Goal: Task Accomplishment & Management: Complete application form

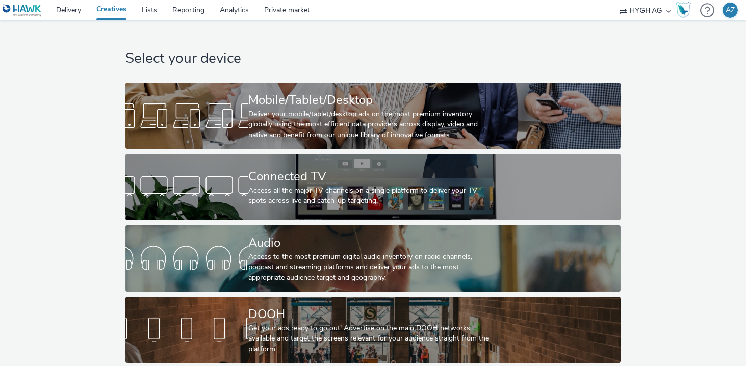
scroll to position [2, 0]
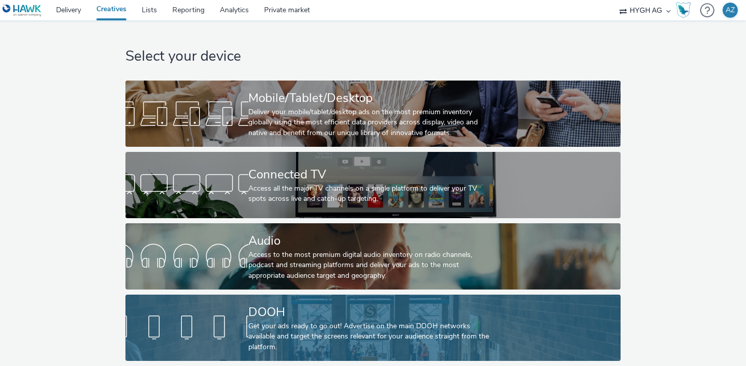
click at [234, 317] on div at bounding box center [186, 327] width 123 height 33
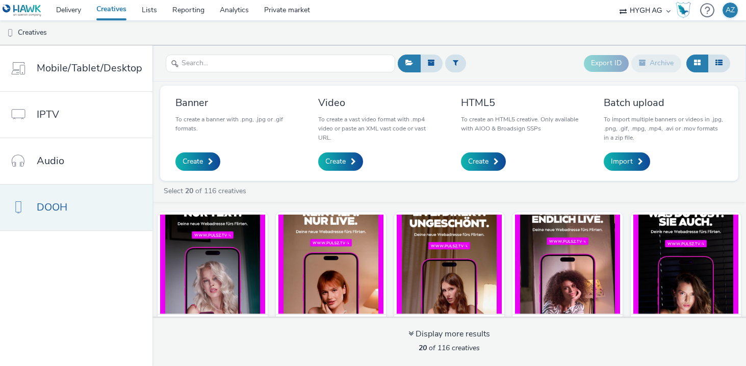
click at [84, 199] on link "DOOH" at bounding box center [76, 208] width 152 height 46
click at [334, 161] on span "Create" at bounding box center [335, 161] width 20 height 10
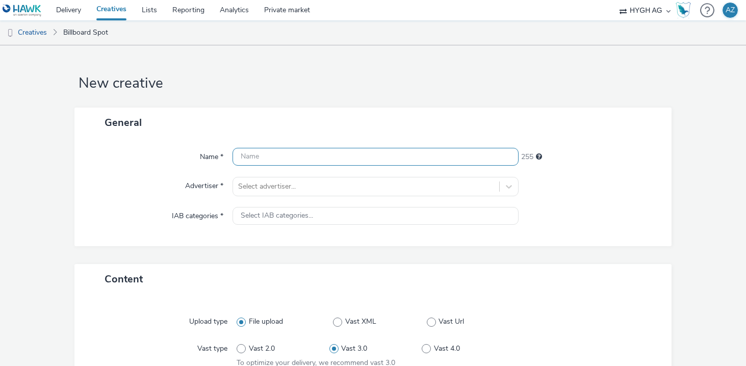
click at [322, 160] on input "text" at bounding box center [374, 157] width 285 height 18
type input "Netflix_She said maybe"
click at [66, 185] on form "New creative General Name * Netflix_She said maybe 233 Advertiser * Select adve…" at bounding box center [373, 280] width 746 height 471
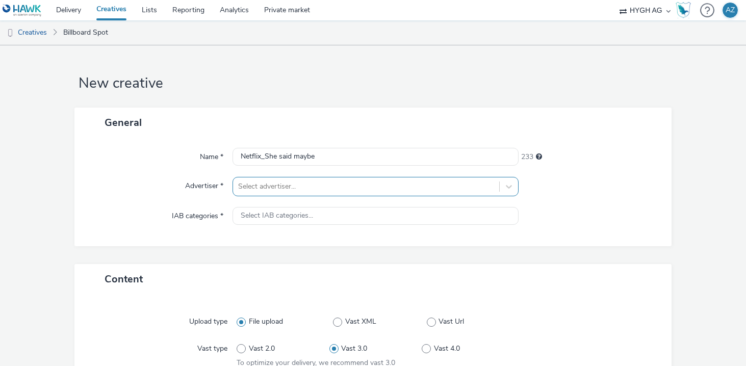
click at [276, 186] on div "Select advertiser..." at bounding box center [374, 186] width 285 height 19
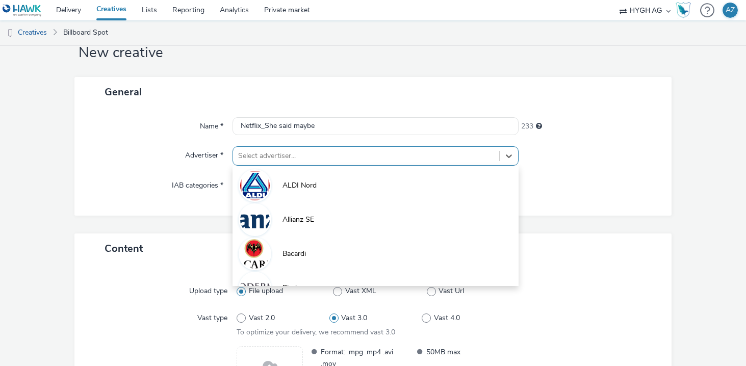
scroll to position [33, 0]
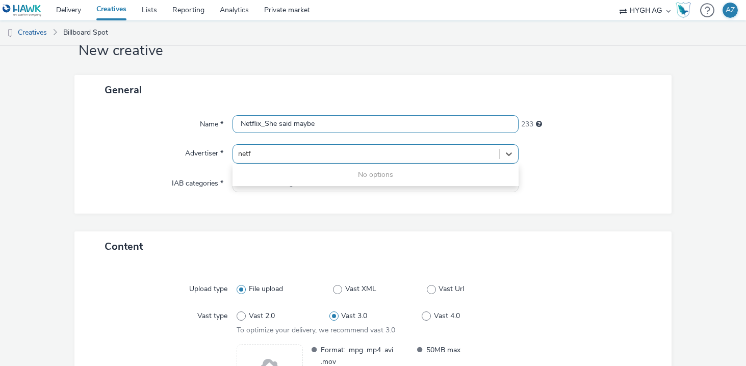
type input "netf"
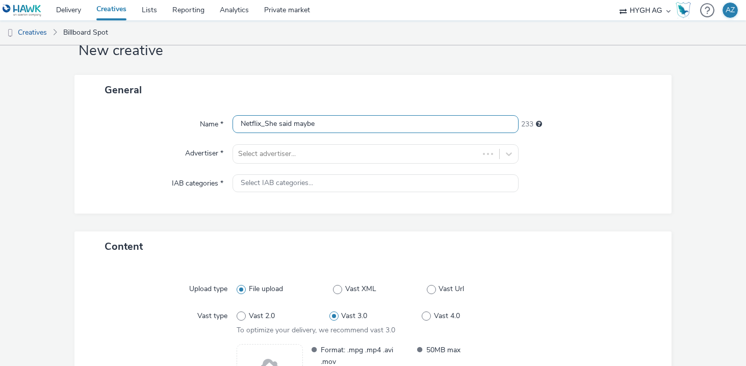
click at [375, 130] on input "Netflix_She said maybe" at bounding box center [374, 124] width 285 height 18
click at [281, 201] on div "Name * Netflix_She said maybe 233 Advertiser * Select advertiser... IAB categor…" at bounding box center [372, 159] width 596 height 109
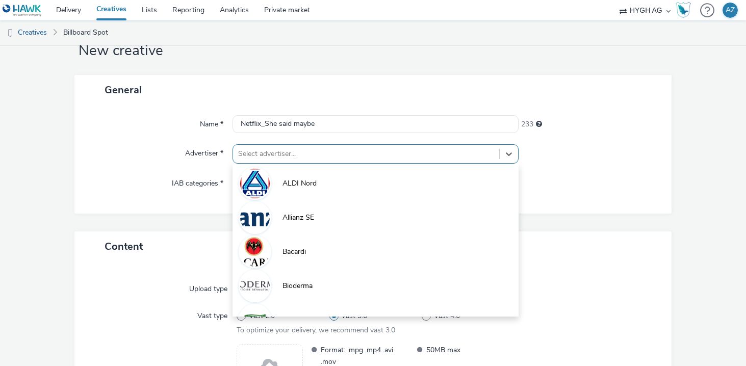
click at [298, 153] on div at bounding box center [365, 154] width 255 height 12
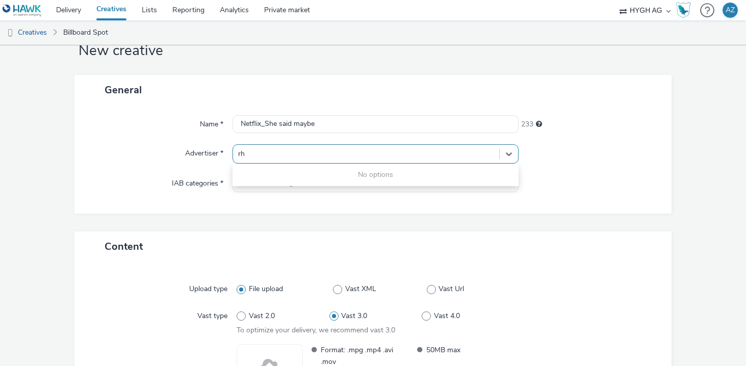
type input "r"
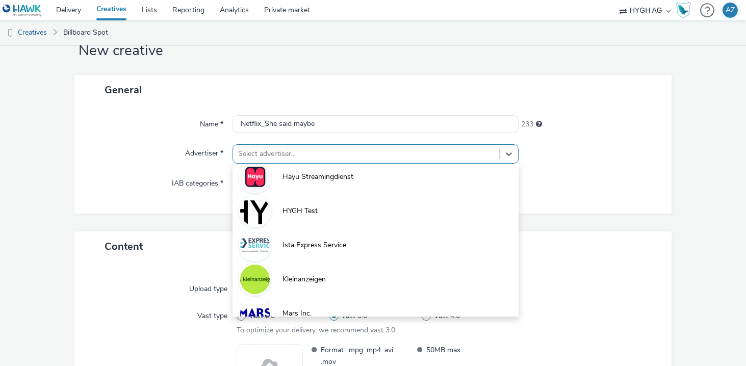
scroll to position [279, 0]
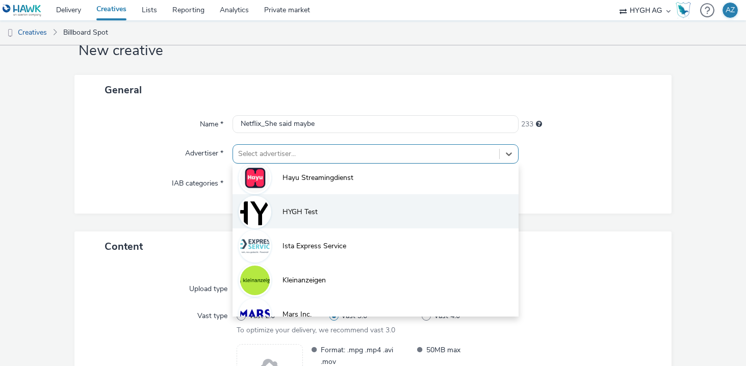
click at [375, 212] on li "HYGH Test" at bounding box center [374, 211] width 285 height 34
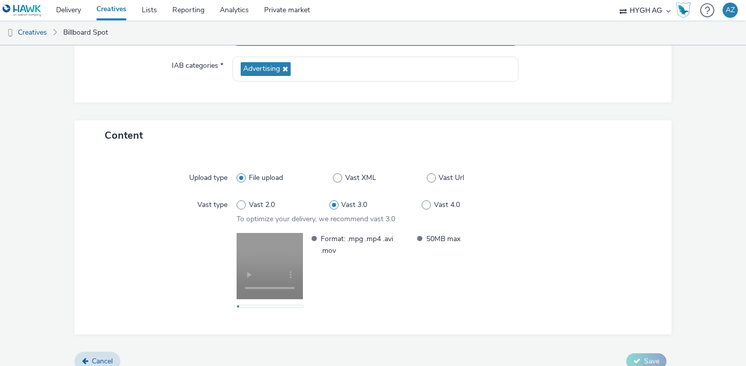
scroll to position [163, 0]
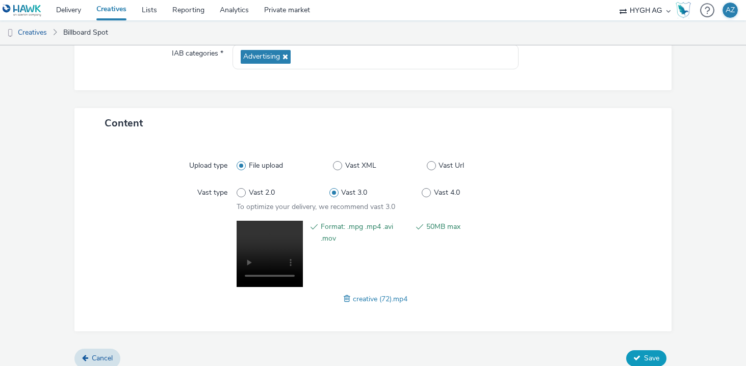
click at [641, 354] on button "Save" at bounding box center [646, 358] width 40 height 16
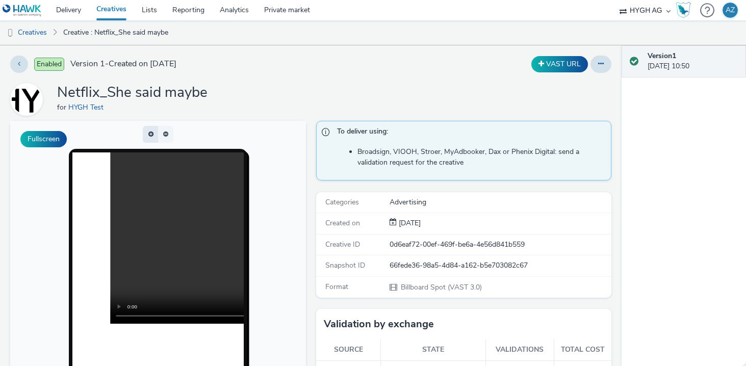
click at [149, 132] on button "button" at bounding box center [150, 134] width 15 height 17
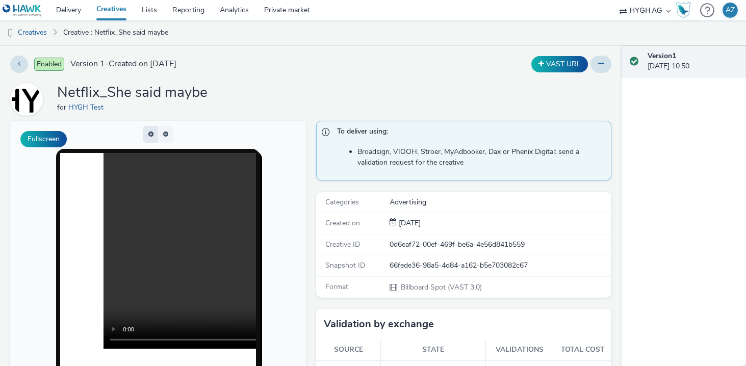
click at [149, 132] on button "button" at bounding box center [150, 134] width 15 height 17
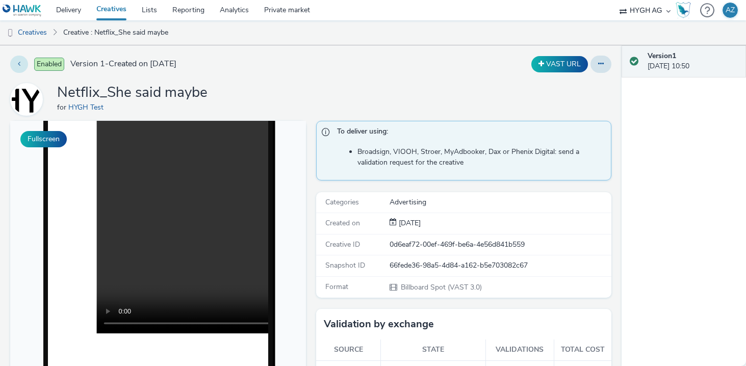
click at [24, 69] on button at bounding box center [19, 64] width 18 height 17
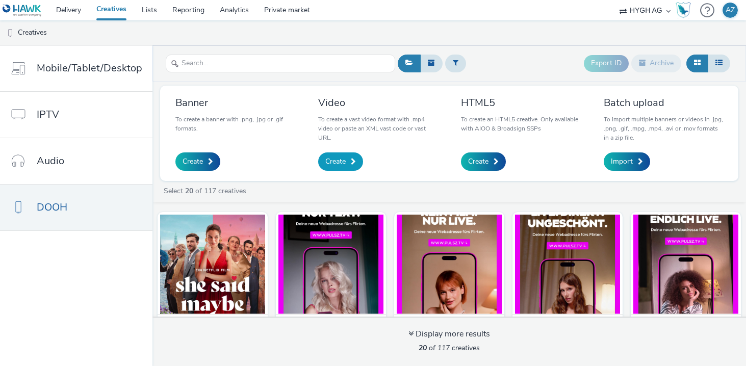
click at [344, 163] on span "Create" at bounding box center [335, 161] width 20 height 10
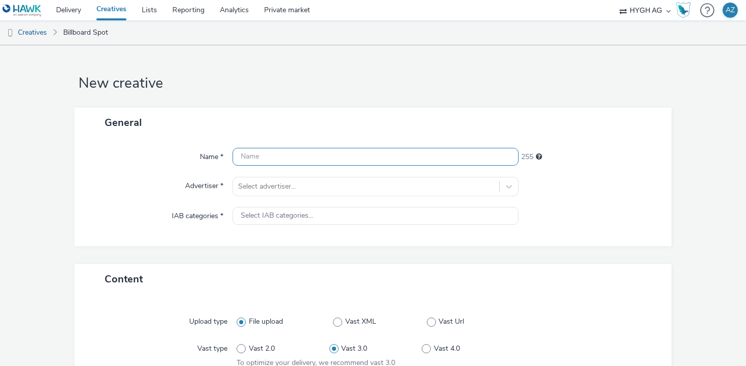
click at [350, 156] on input "text" at bounding box center [374, 157] width 285 height 18
type input "Netflix_She said maybe_Version1"
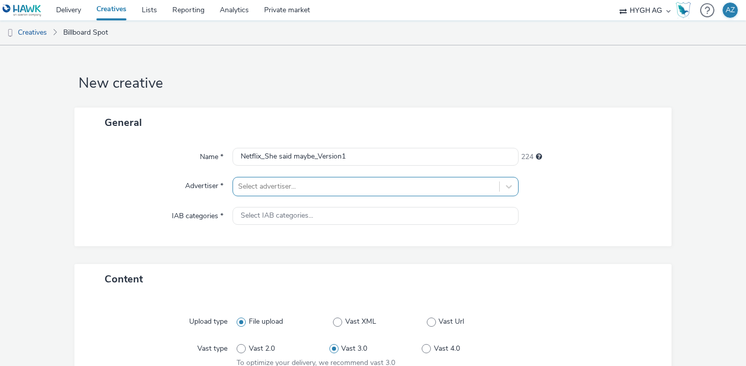
click at [468, 186] on div "Select advertiser..." at bounding box center [374, 186] width 285 height 19
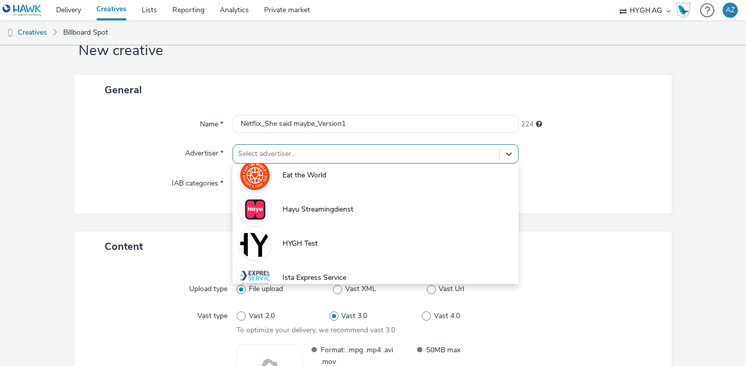
scroll to position [248, 0]
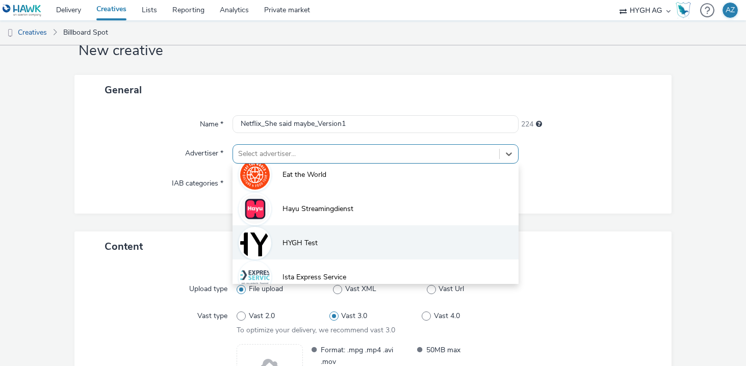
click at [373, 234] on li "HYGH Test" at bounding box center [374, 242] width 285 height 34
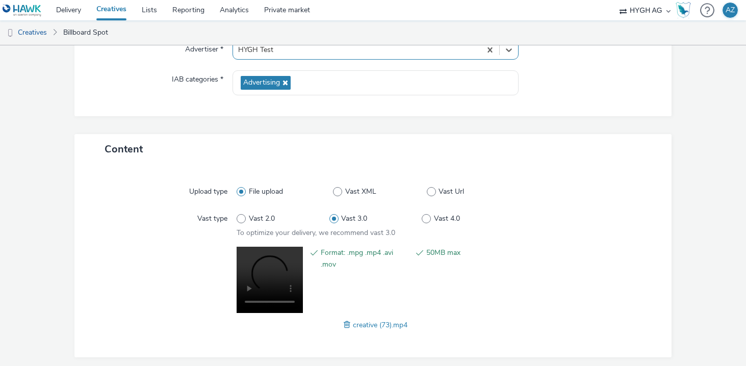
scroll to position [172, 0]
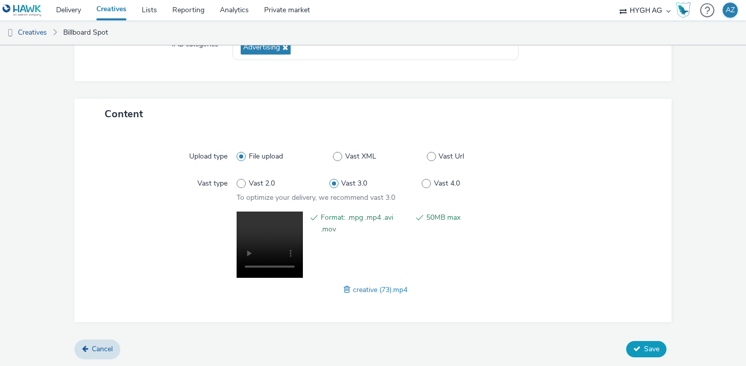
click at [646, 344] on span "Save" at bounding box center [651, 349] width 15 height 10
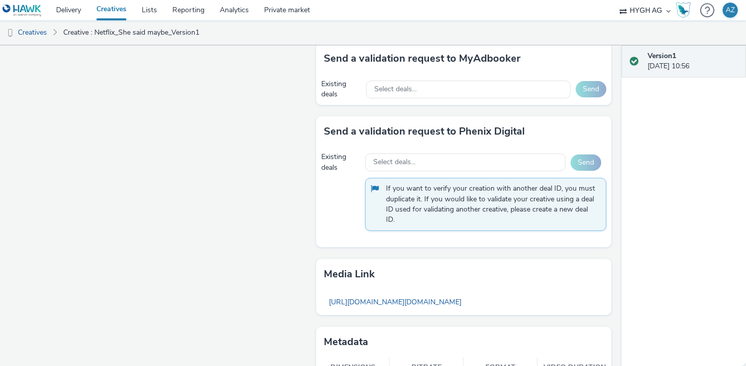
scroll to position [365, 0]
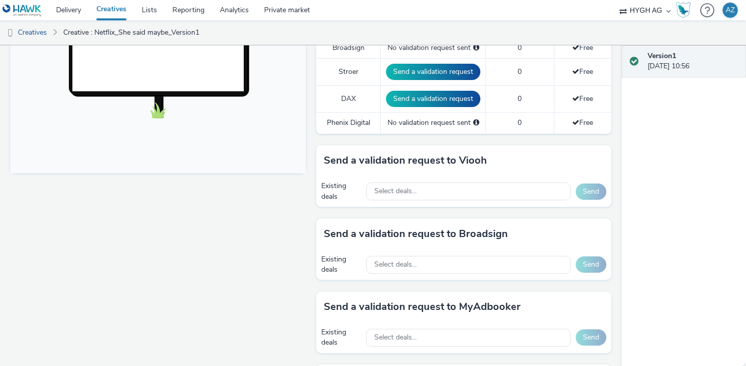
click at [690, 137] on div "Version 1 [DATE] 10:56" at bounding box center [683, 205] width 124 height 321
click at [665, 130] on div "Version 1 [DATE] 10:56" at bounding box center [683, 205] width 124 height 321
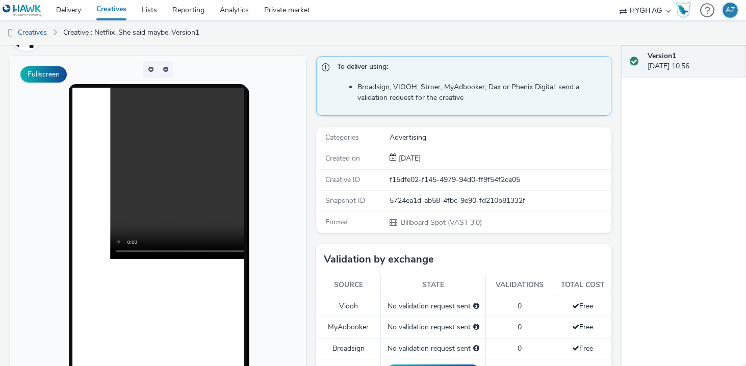
scroll to position [0, 0]
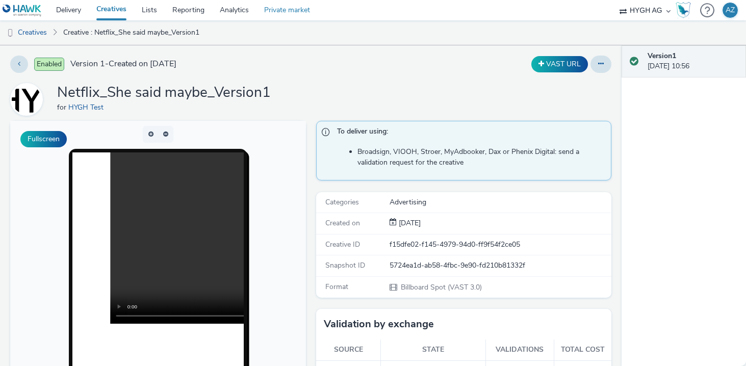
click at [265, 8] on link "Private market" at bounding box center [286, 10] width 61 height 20
